Goal: Task Accomplishment & Management: Complete application form

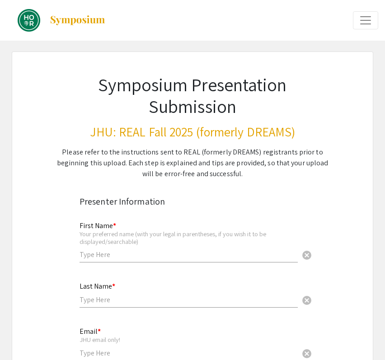
click at [370, 20] on span "Expand or Collapse Menu" at bounding box center [366, 21] width 14 height 14
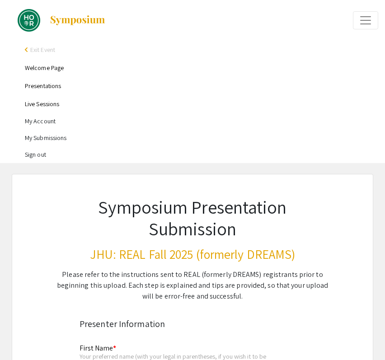
click at [48, 121] on li "My Account" at bounding box center [201, 121] width 353 height 17
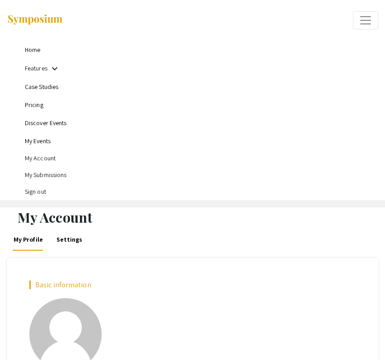
click at [38, 142] on link "My Events" at bounding box center [38, 141] width 26 height 8
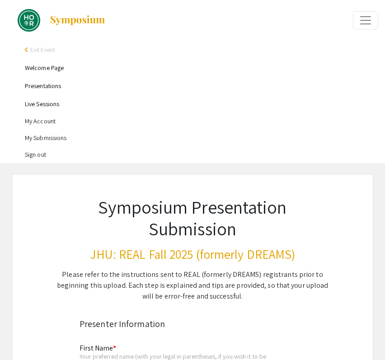
click at [117, 277] on div "Please refer to the instructions sent to REAL (formerly DREAMS) registrants pri…" at bounding box center [192, 285] width 273 height 33
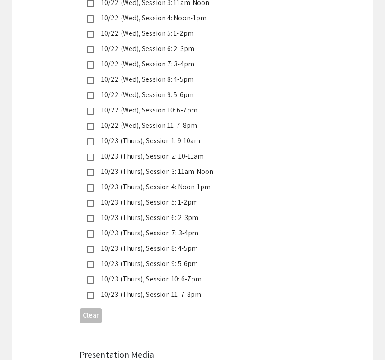
scroll to position [2529, 0]
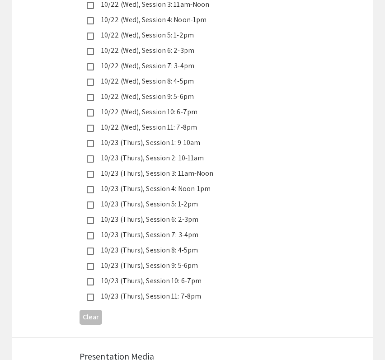
click at [180, 291] on div "10/23 (Thurs), Session 11: 7-8pm" at bounding box center [189, 296] width 190 height 11
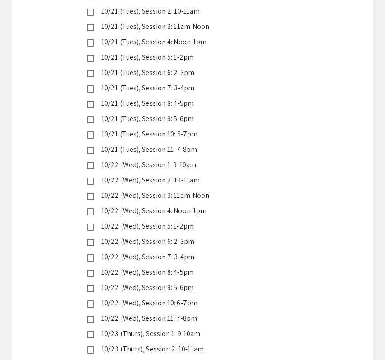
scroll to position [2467, 0]
